Goal: Find specific page/section: Find specific page/section

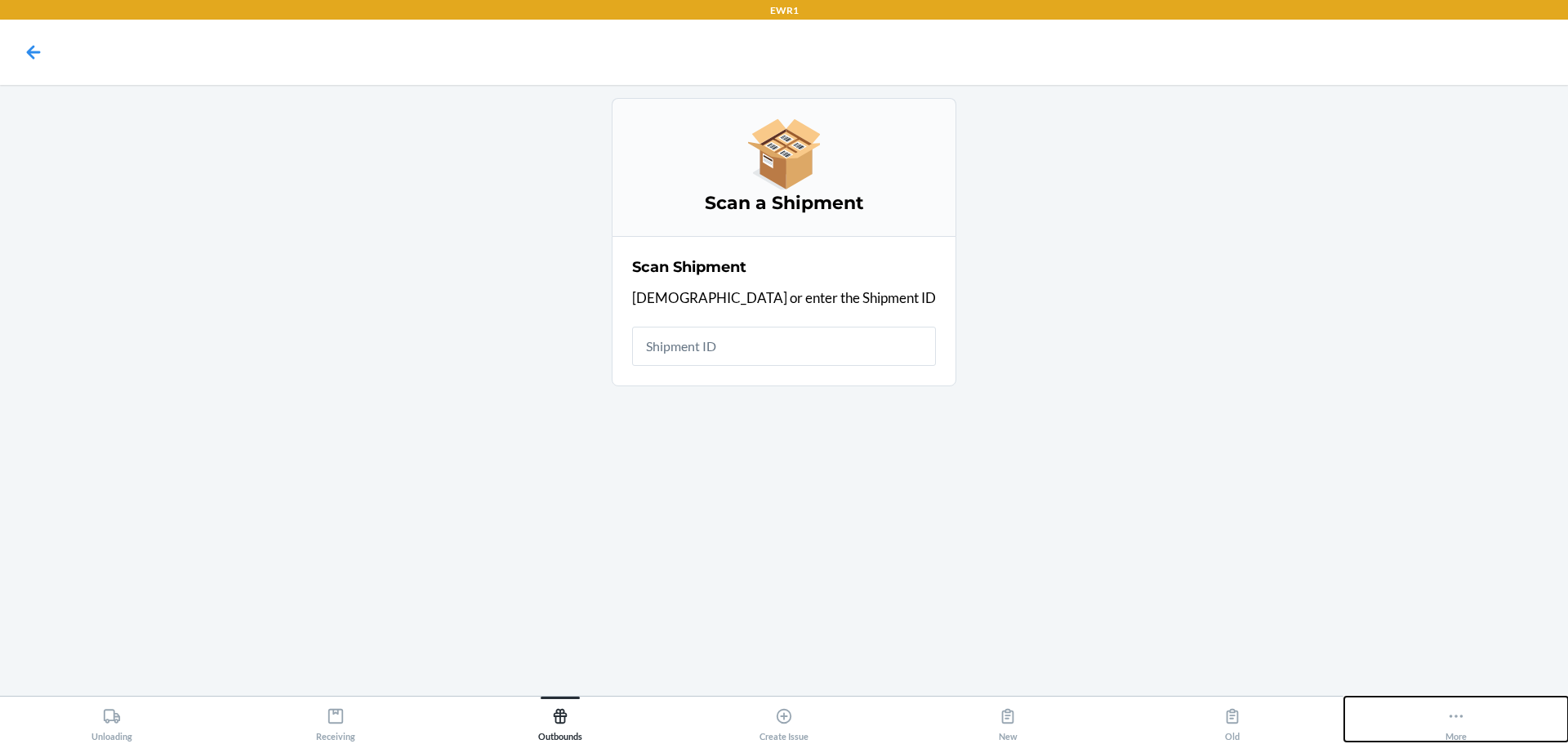
click at [1449, 718] on icon at bounding box center [1456, 716] width 18 height 18
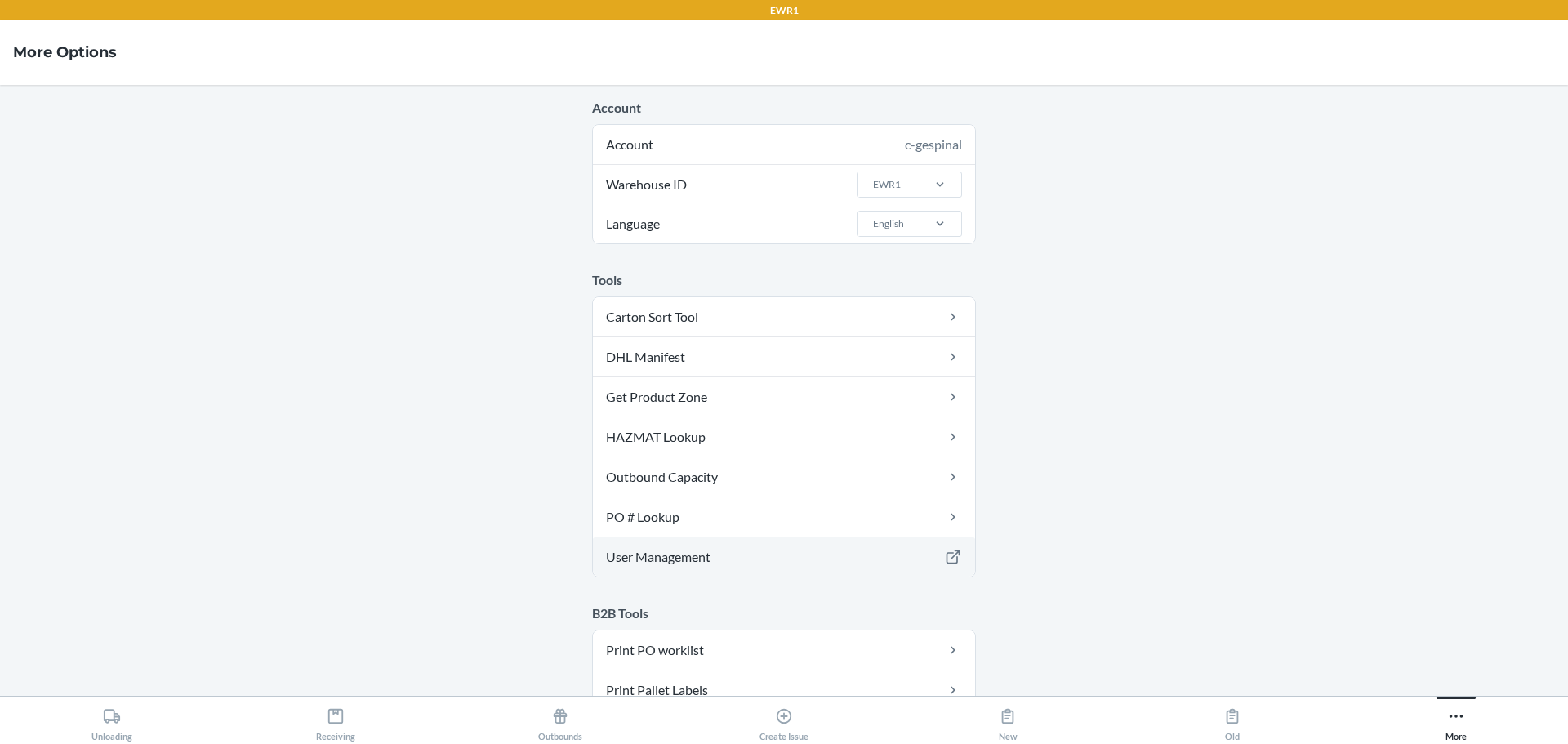
click at [794, 545] on link "User Management" at bounding box center [784, 557] width 383 height 40
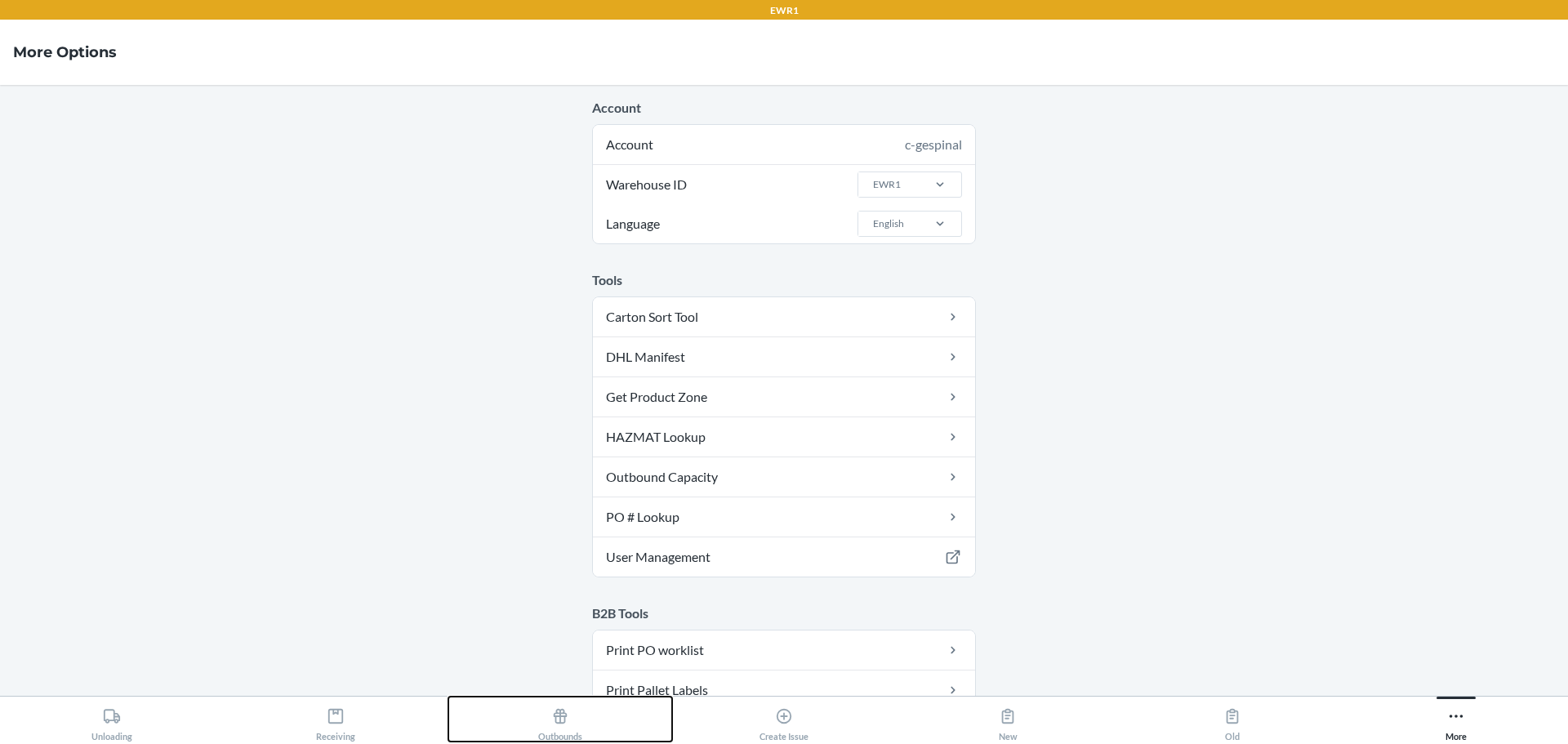
click at [593, 713] on button "Outbounds" at bounding box center [560, 718] width 224 height 45
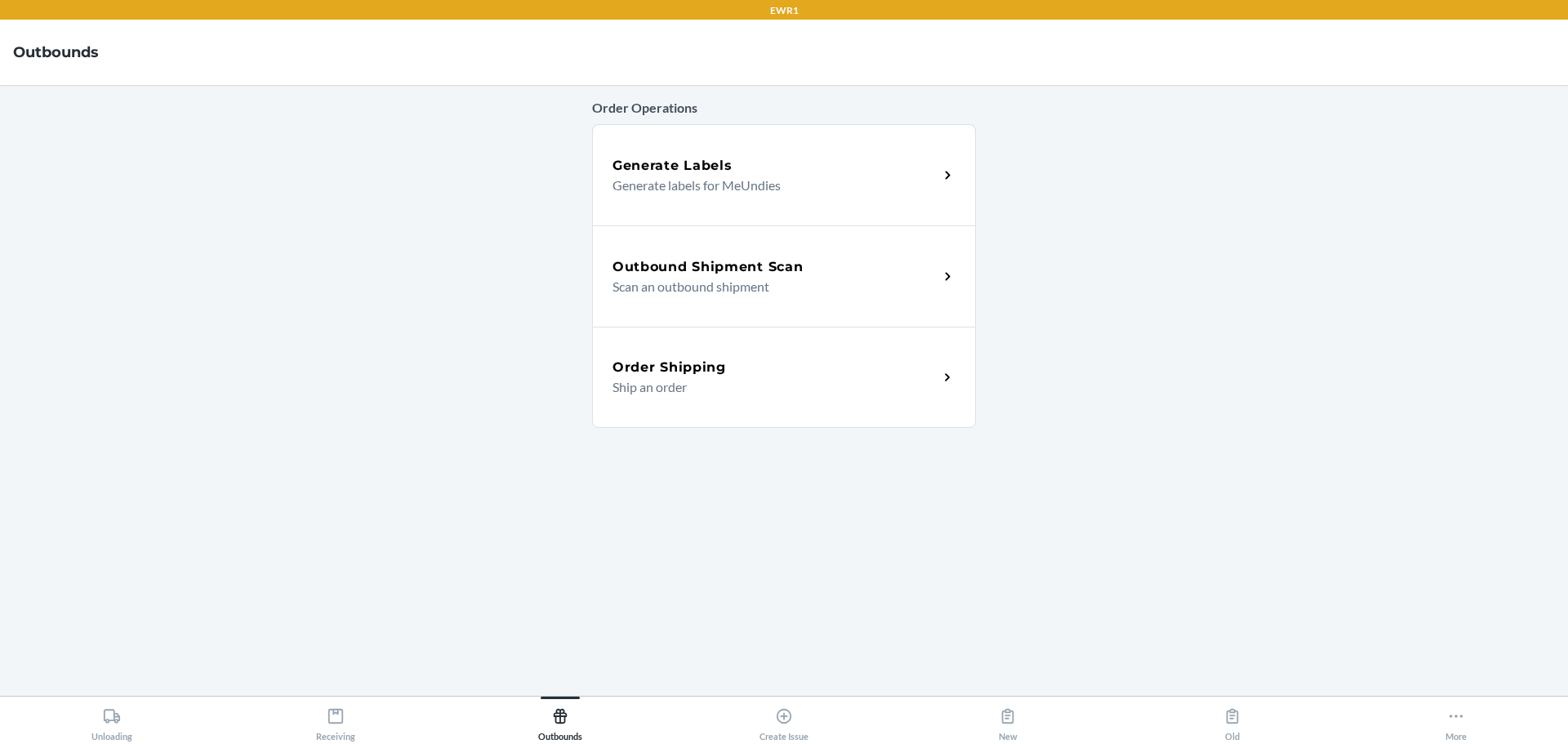
click at [755, 292] on p "Scan an outbound shipment" at bounding box center [769, 286] width 313 height 20
